Goal: Task Accomplishment & Management: Use online tool/utility

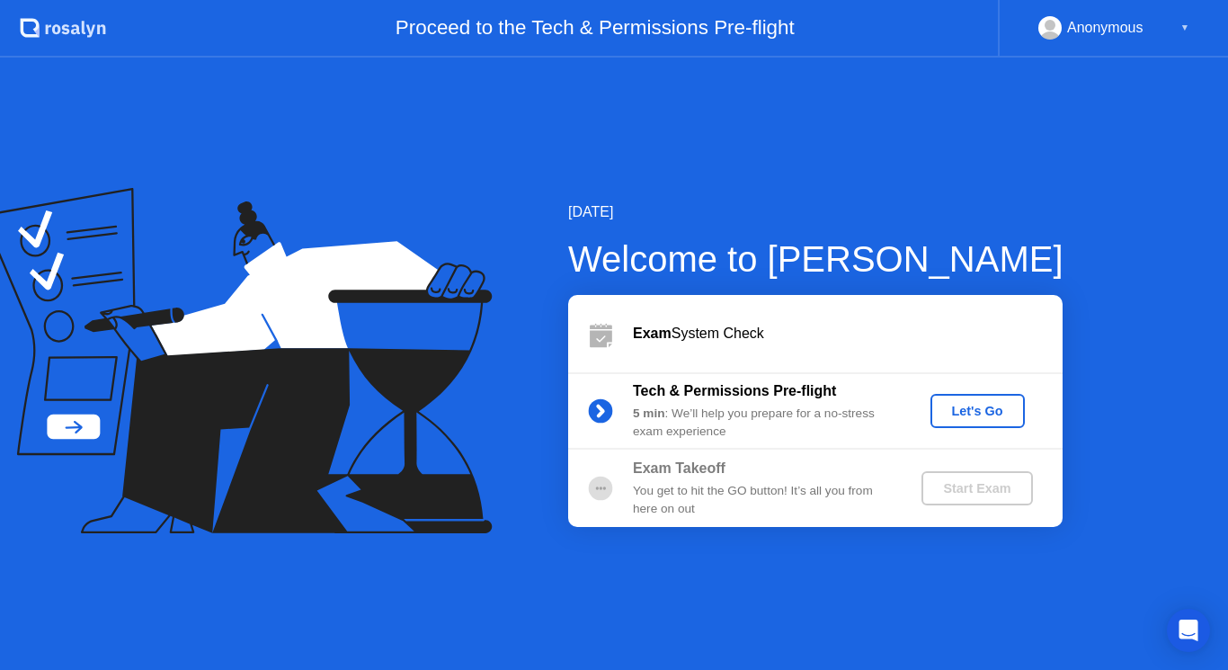
click at [969, 414] on div "Let's Go" at bounding box center [978, 411] width 80 height 14
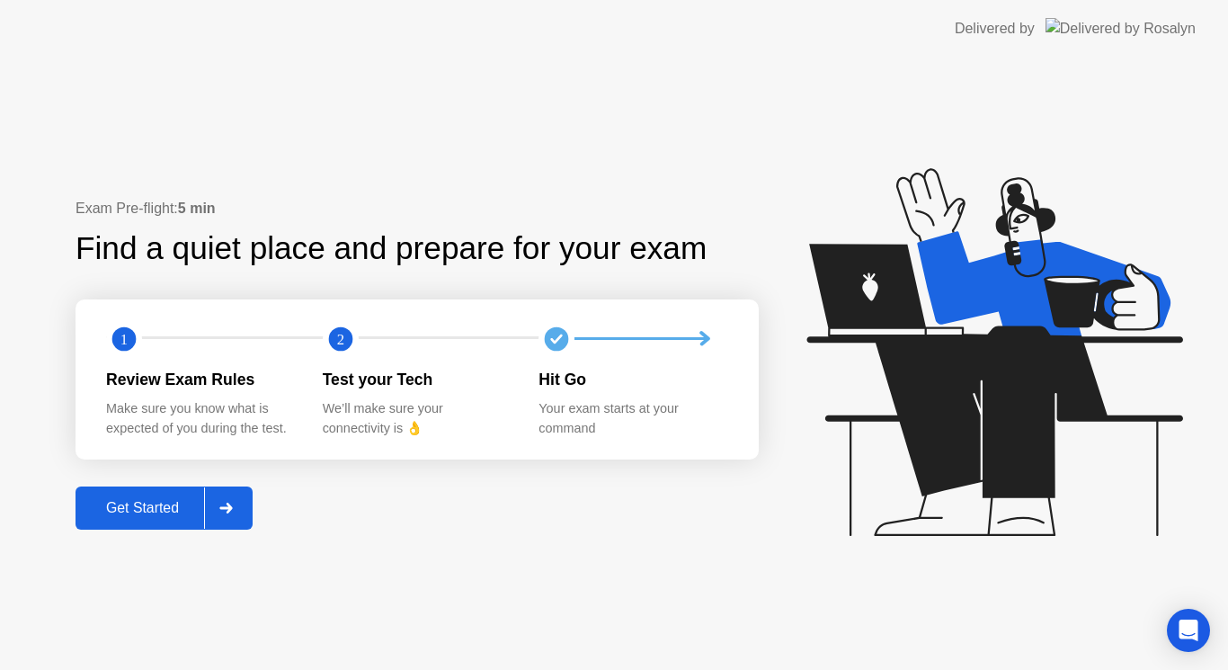
click at [118, 337] on circle at bounding box center [124, 338] width 24 height 24
click at [342, 339] on circle at bounding box center [340, 338] width 24 height 24
drag, startPoint x: 392, startPoint y: 329, endPoint x: 416, endPoint y: 326, distance: 24.4
click at [406, 329] on div "2" at bounding box center [431, 339] width 217 height 36
drag, startPoint x: 418, startPoint y: 326, endPoint x: 300, endPoint y: 408, distance: 143.4
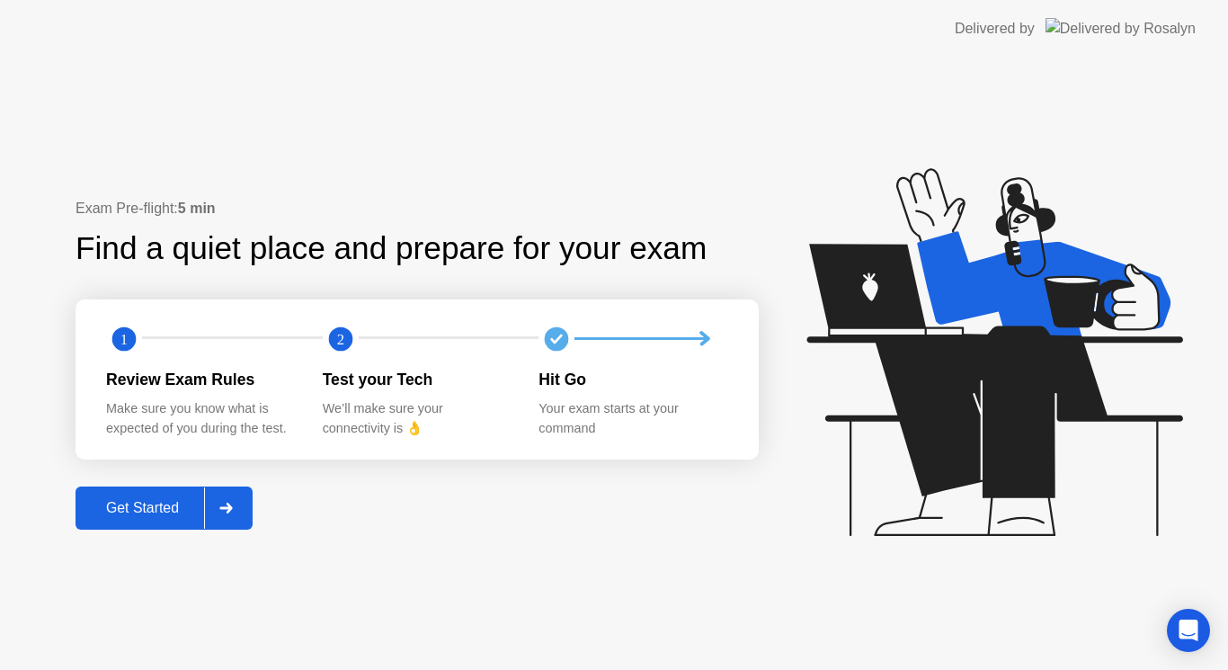
click at [419, 327] on div "2" at bounding box center [431, 339] width 217 height 36
click at [129, 515] on div "Get Started" at bounding box center [142, 508] width 123 height 16
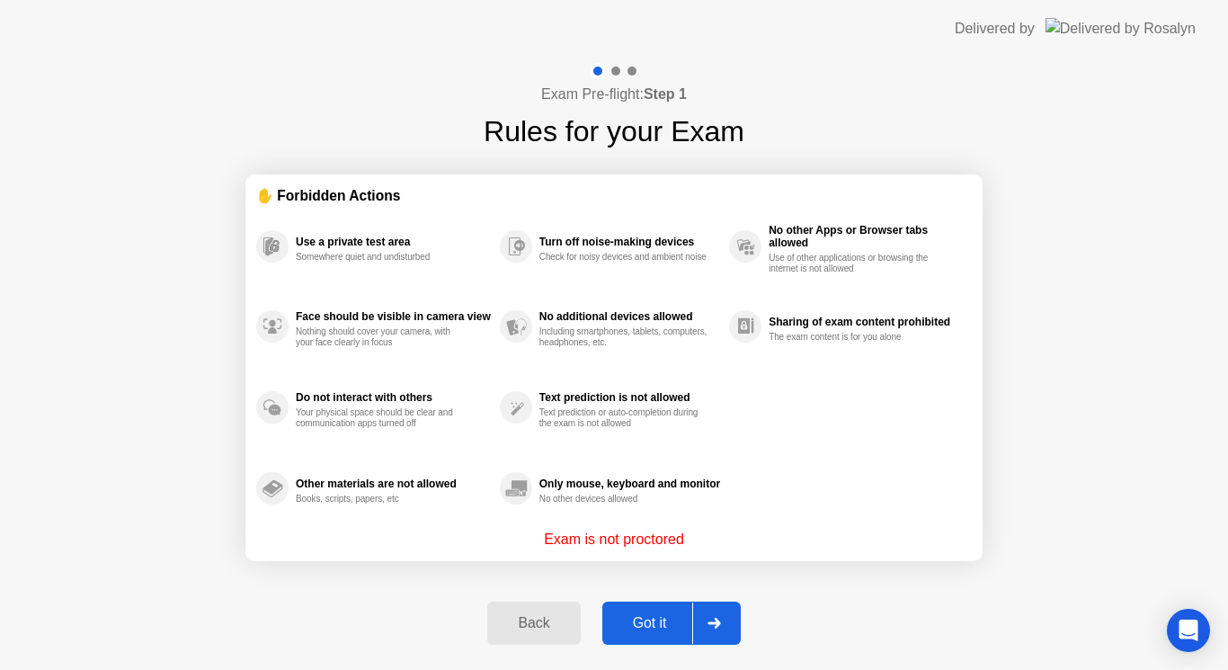
click at [635, 623] on div "Got it" at bounding box center [650, 623] width 85 height 16
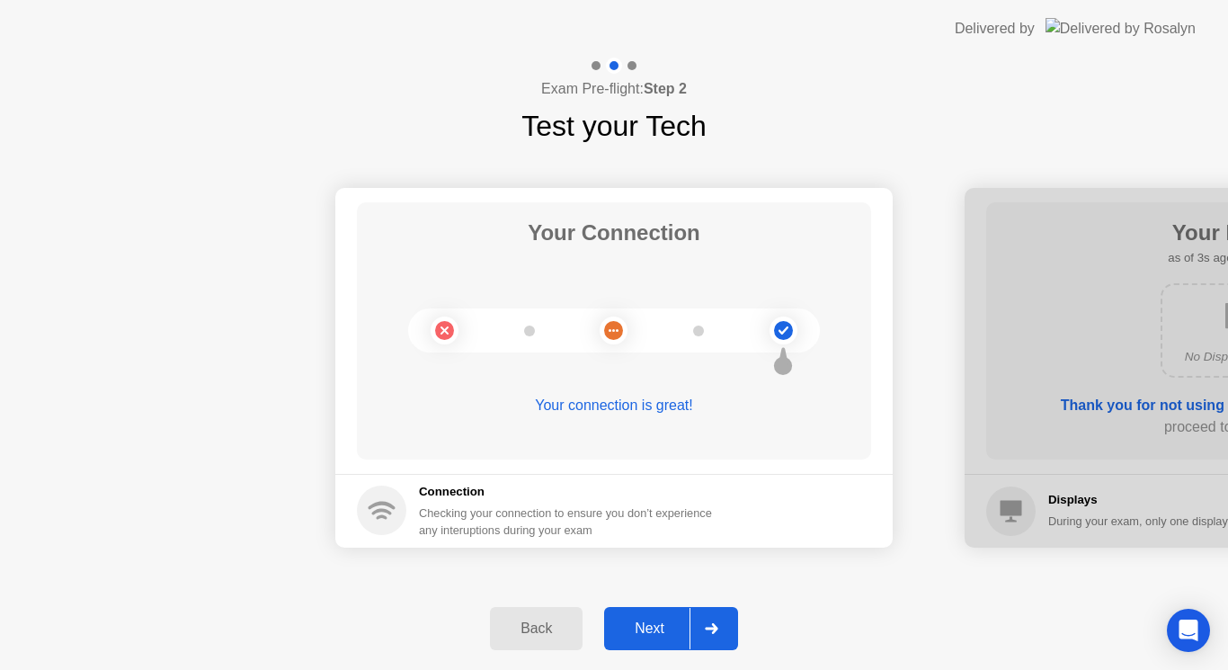
click at [641, 630] on div "Next" at bounding box center [650, 628] width 80 height 16
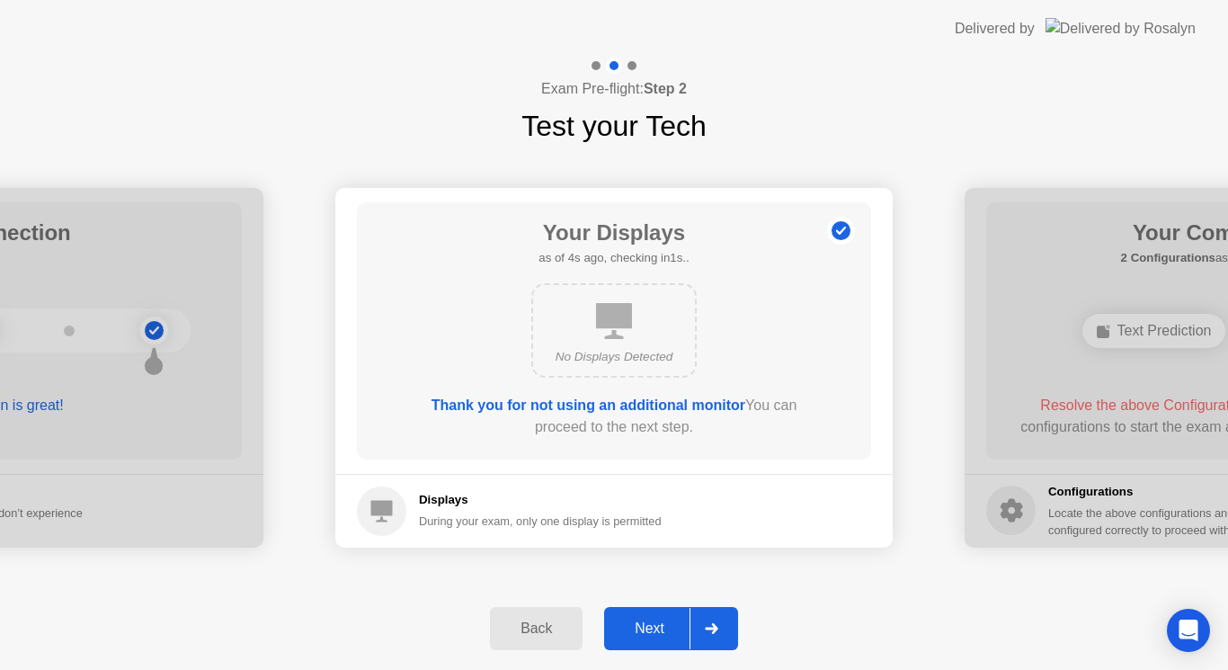
click at [652, 620] on div "Next" at bounding box center [650, 628] width 80 height 16
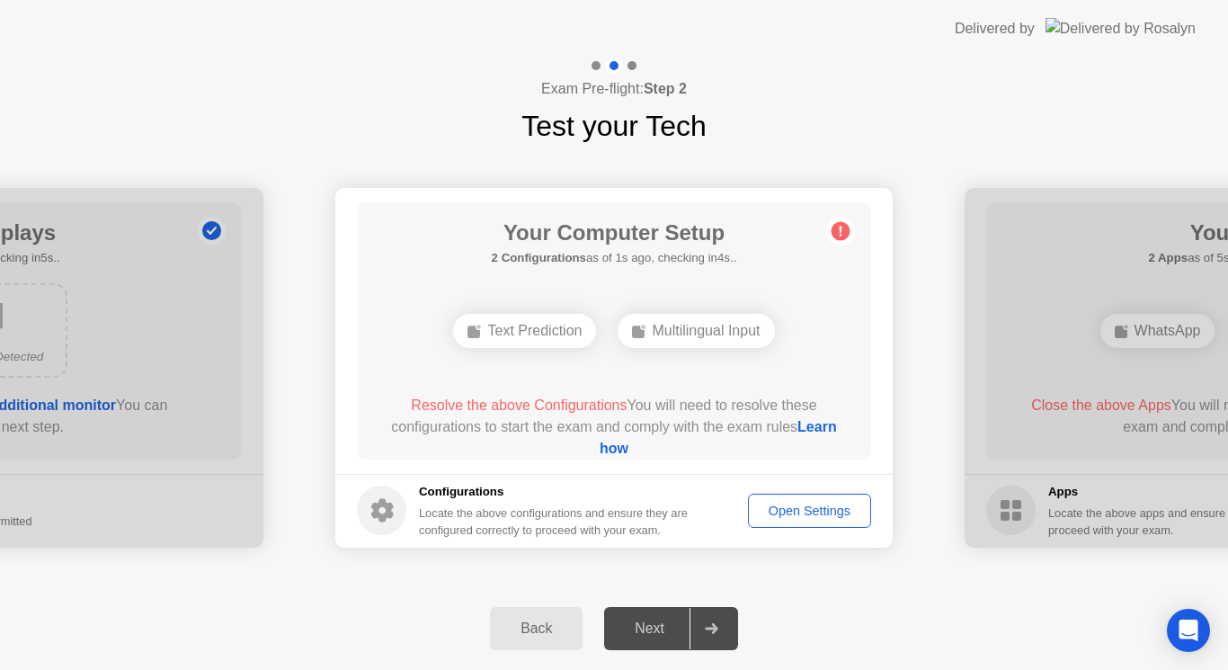
click at [796, 509] on div "Open Settings" at bounding box center [809, 511] width 111 height 14
click at [790, 509] on div "Open Settings" at bounding box center [809, 511] width 111 height 14
click at [780, 512] on div "Open Settings" at bounding box center [809, 511] width 111 height 14
click at [780, 509] on div "Open Settings" at bounding box center [809, 511] width 111 height 14
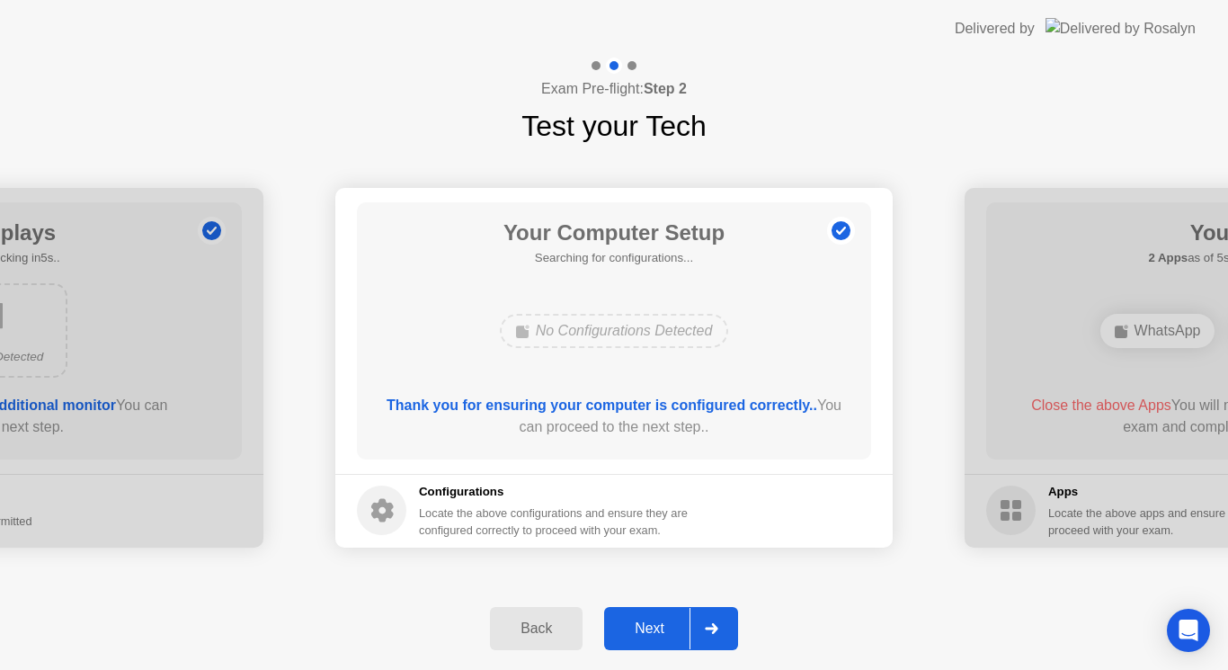
click at [656, 620] on div "Next" at bounding box center [650, 628] width 80 height 16
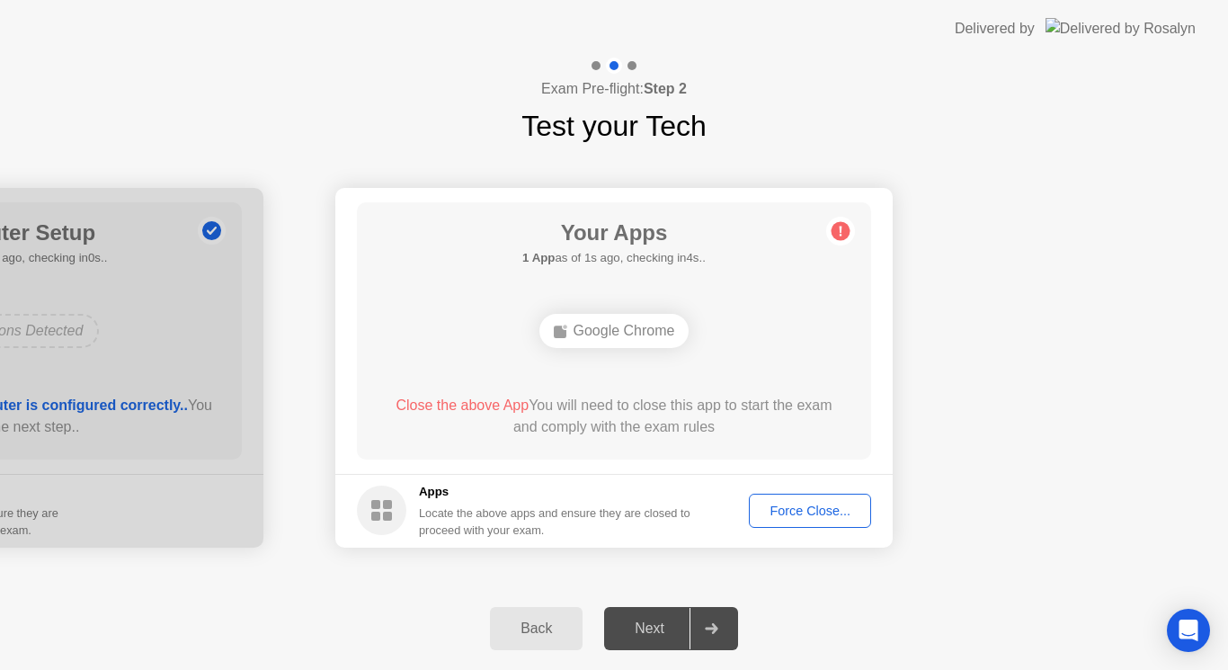
click at [807, 518] on div "Force Close..." at bounding box center [810, 511] width 110 height 14
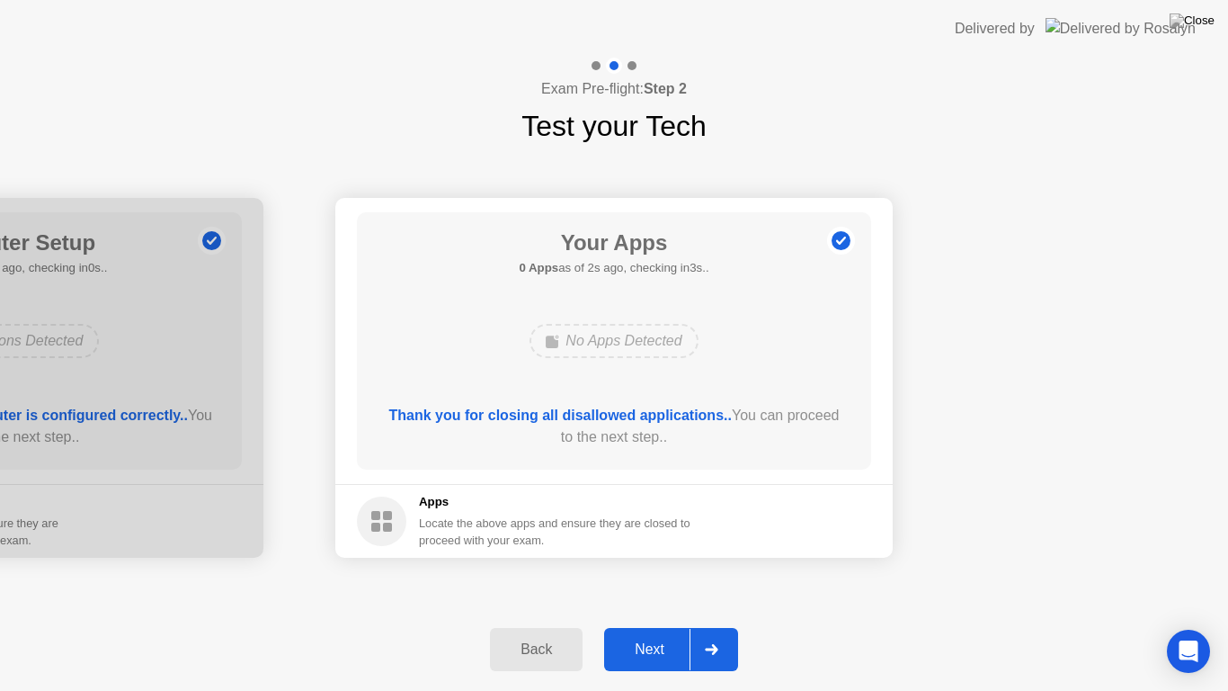
drag, startPoint x: 767, startPoint y: 8, endPoint x: 673, endPoint y: 146, distance: 166.3
click at [673, 146] on app-layout-with-logo "Delivered by Exam Pre-flight: Step 2 Test your Tech Your Connection Your connec…" at bounding box center [614, 345] width 1228 height 691
click at [647, 657] on div "Next" at bounding box center [650, 649] width 80 height 16
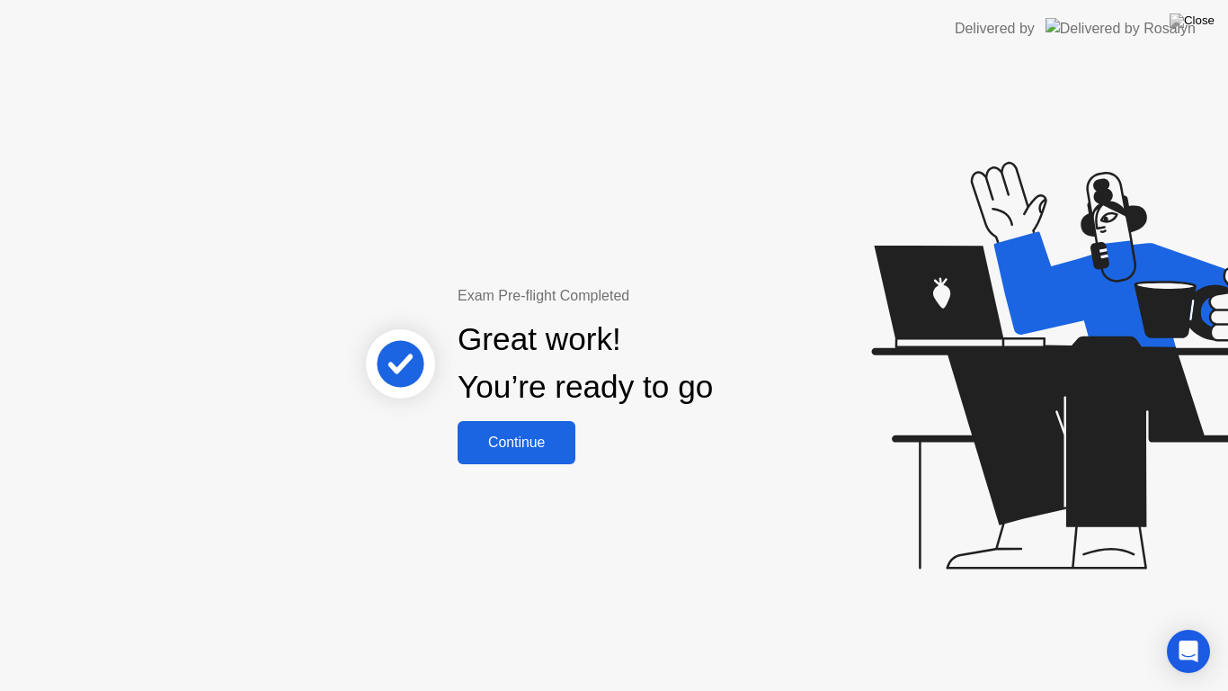
click at [561, 450] on div "Continue" at bounding box center [516, 442] width 107 height 16
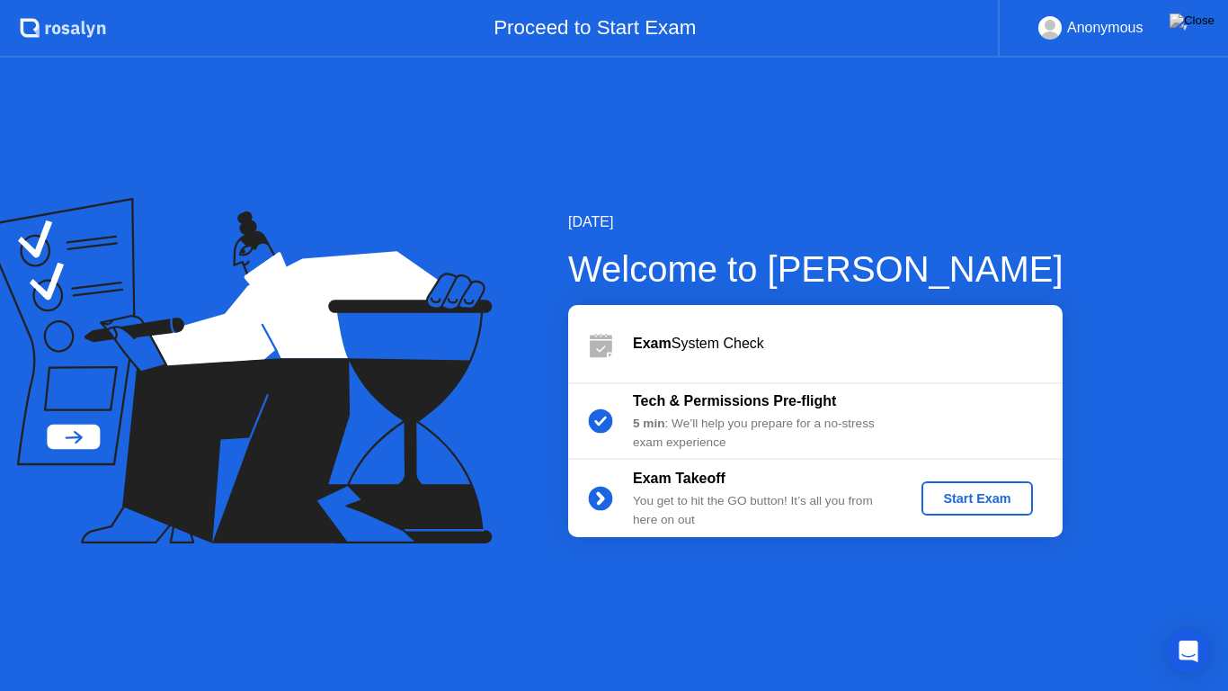
click at [961, 499] on div "Start Exam" at bounding box center [977, 498] width 96 height 14
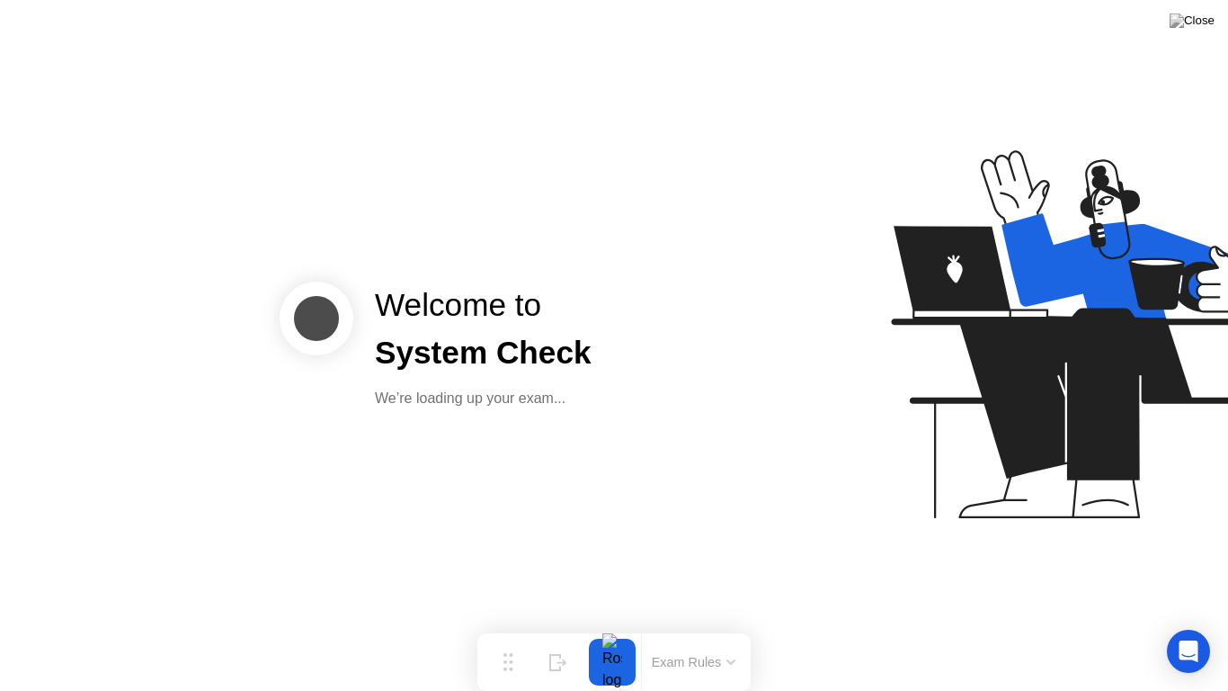
click at [598, 669] on div at bounding box center [612, 661] width 38 height 47
click at [611, 667] on div at bounding box center [612, 661] width 38 height 47
click at [611, 658] on div at bounding box center [612, 661] width 38 height 47
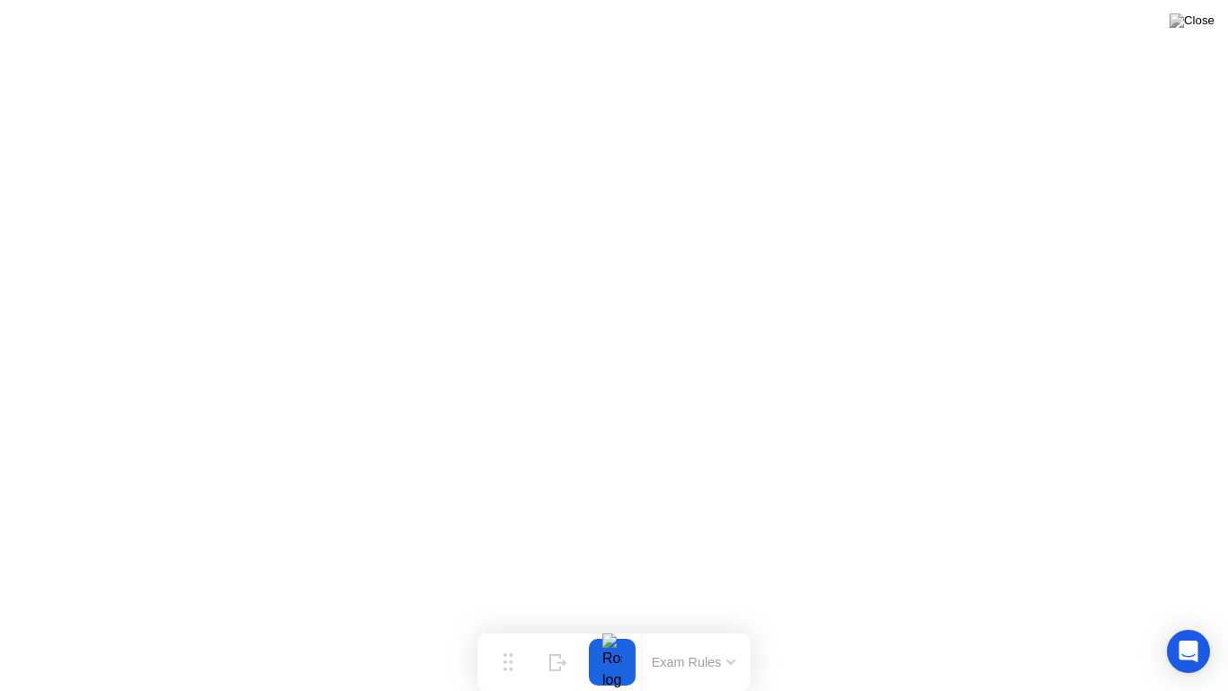
click at [614, 655] on div at bounding box center [612, 661] width 38 height 47
click at [611, 660] on div at bounding box center [612, 661] width 38 height 47
click at [601, 656] on div at bounding box center [612, 661] width 38 height 47
click at [617, 659] on div at bounding box center [612, 661] width 38 height 47
click at [617, 661] on div at bounding box center [612, 661] width 38 height 47
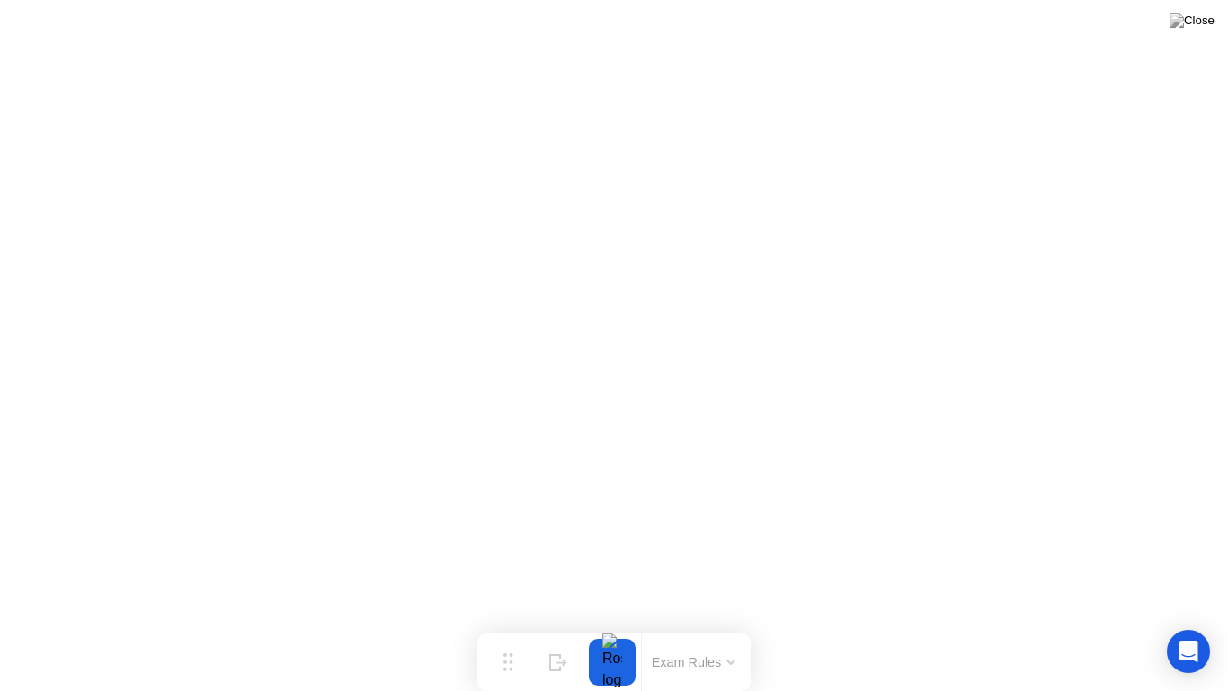
click at [617, 661] on div at bounding box center [612, 661] width 38 height 47
click at [610, 657] on div at bounding box center [612, 661] width 38 height 47
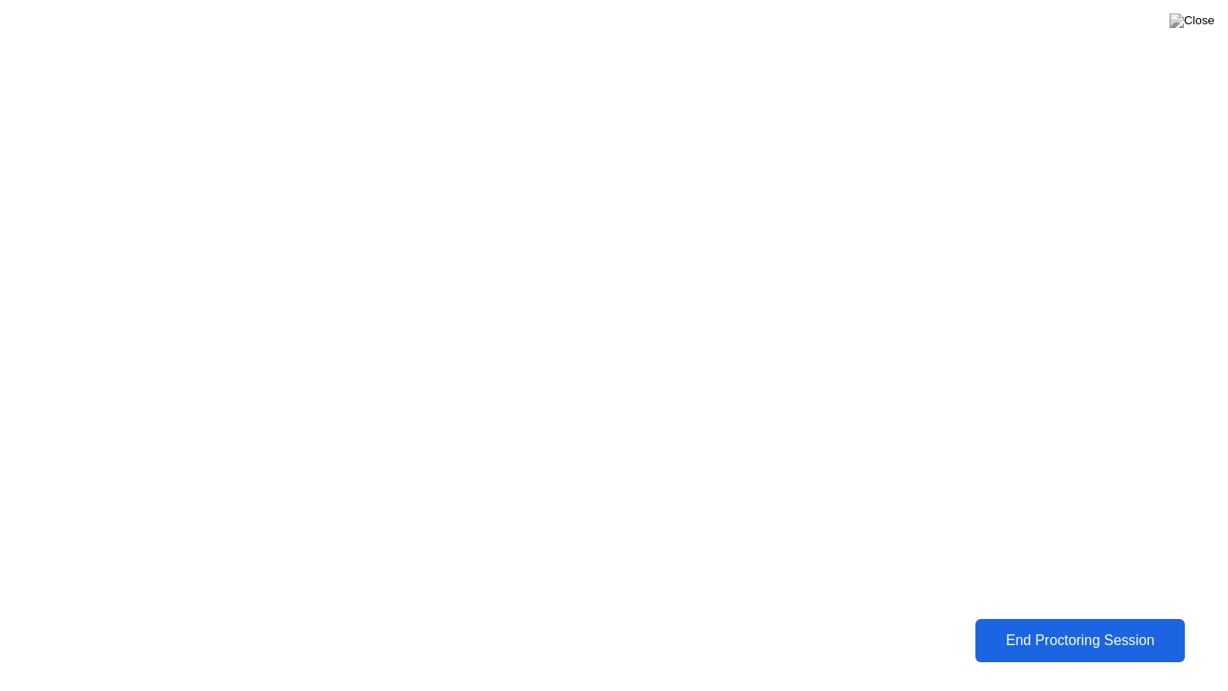
click at [987, 641] on div "End Proctoring Session" at bounding box center [1080, 640] width 201 height 16
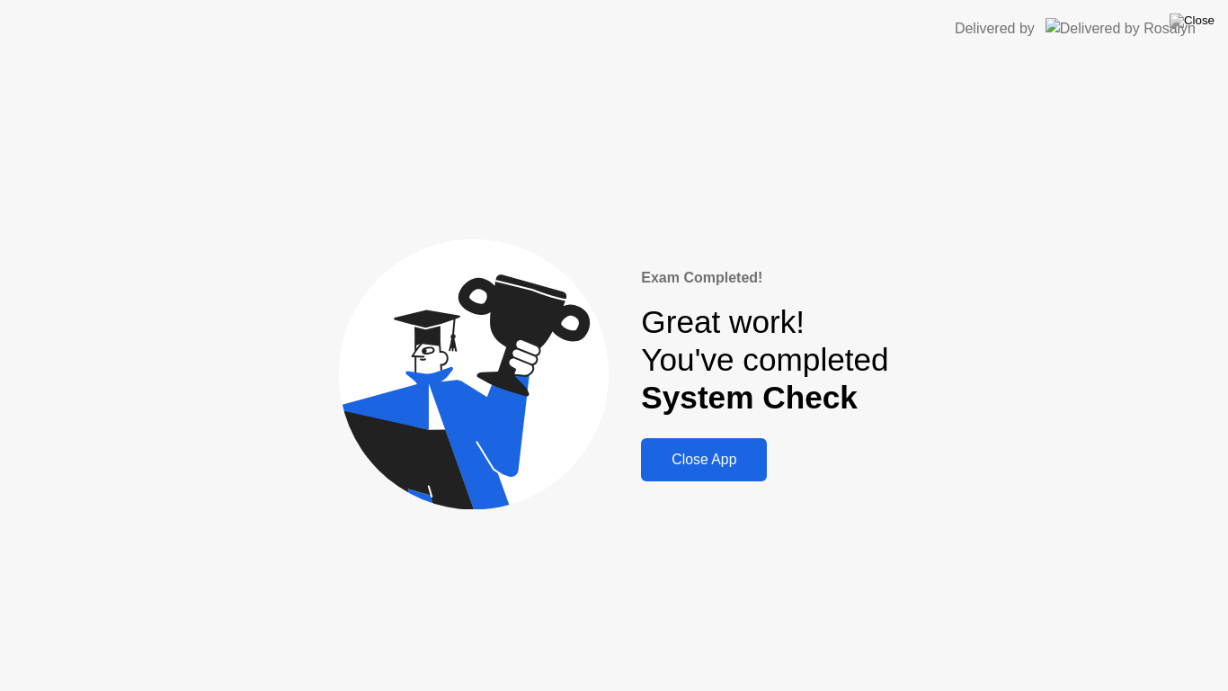
click at [665, 458] on div "Close App" at bounding box center [703, 459] width 115 height 16
